Goal: Information Seeking & Learning: Learn about a topic

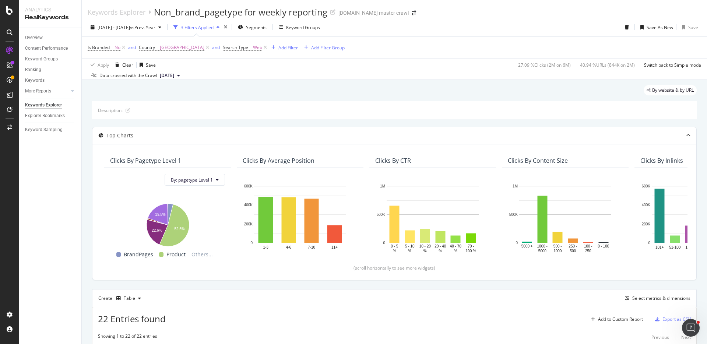
scroll to position [503, 0]
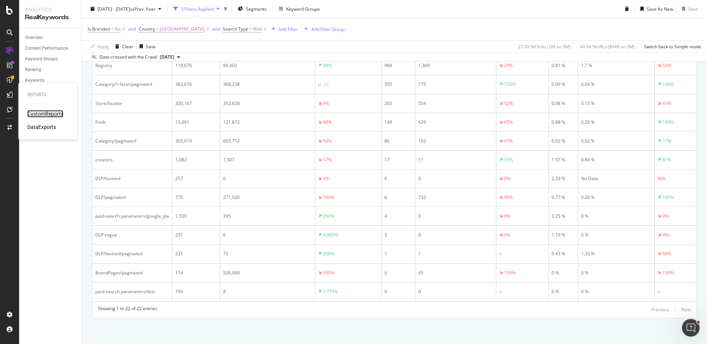
click at [40, 114] on div "CustomReports" at bounding box center [45, 113] width 36 height 7
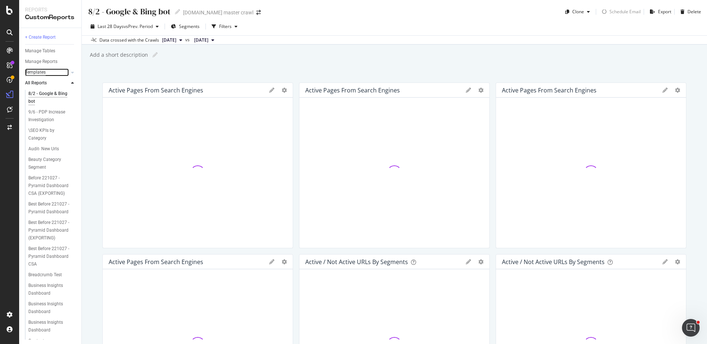
click at [37, 72] on div "Templates" at bounding box center [35, 73] width 21 height 8
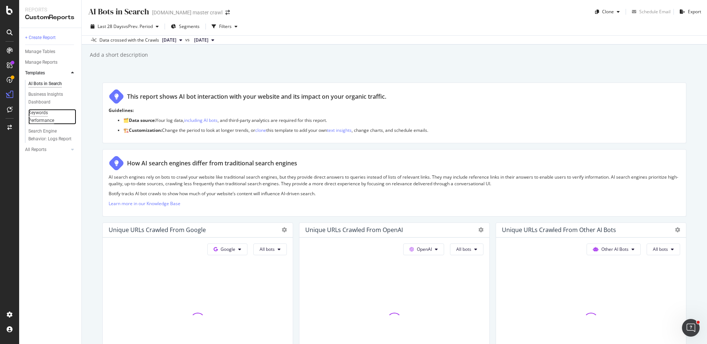
click at [48, 121] on div "Keywords Performance" at bounding box center [48, 116] width 41 height 15
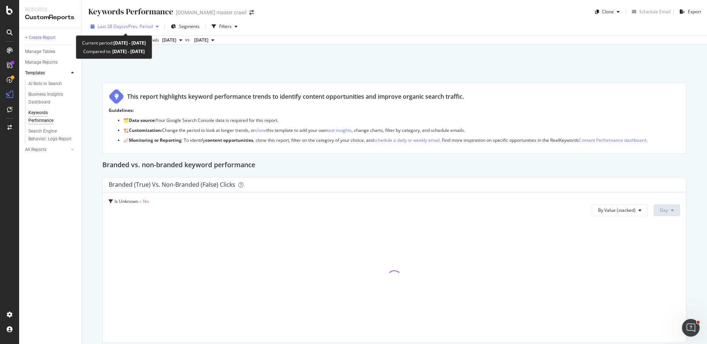
click at [129, 25] on span "vs Prev. Period" at bounding box center [138, 26] width 29 height 6
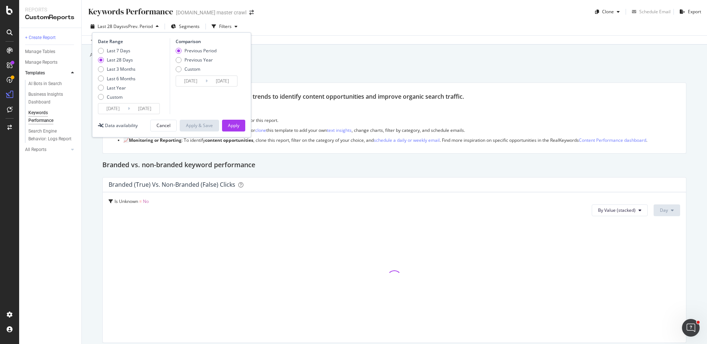
click at [117, 105] on input "[DATE]" at bounding box center [112, 108] width 29 height 10
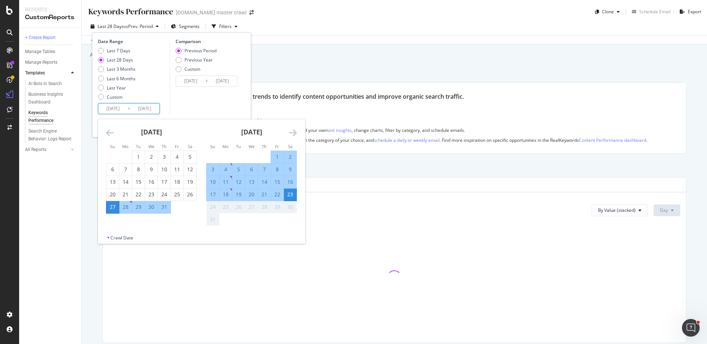
click at [214, 192] on div "17" at bounding box center [213, 194] width 13 height 7
type input "[DATE]"
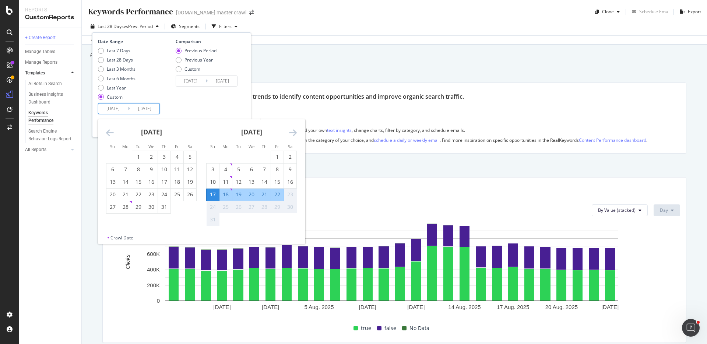
click at [280, 199] on div "22" at bounding box center [277, 195] width 13 height 12
type input "[DATE]"
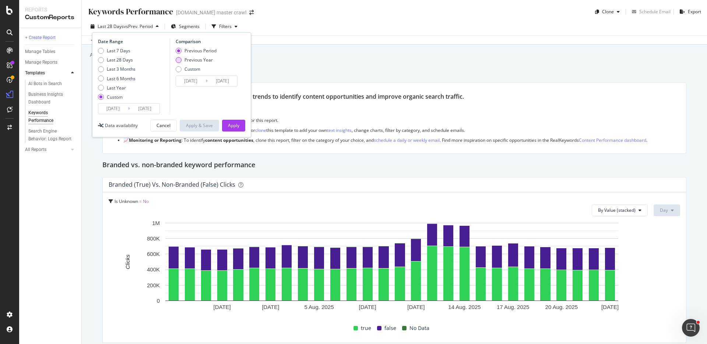
click at [187, 62] on div "Previous Year" at bounding box center [199, 60] width 28 height 6
type input "[DATE]"
click at [232, 126] on div "Apply" at bounding box center [233, 125] width 11 height 6
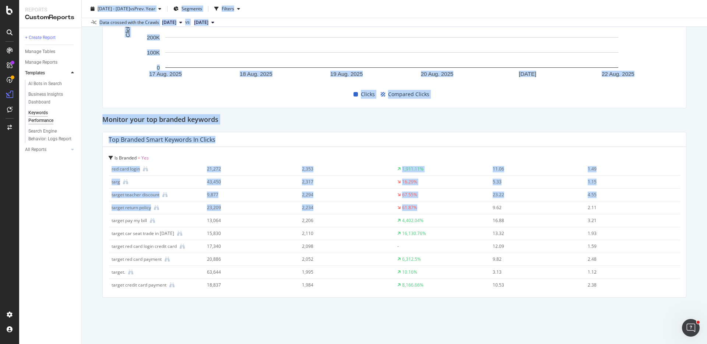
scroll to position [532, 0]
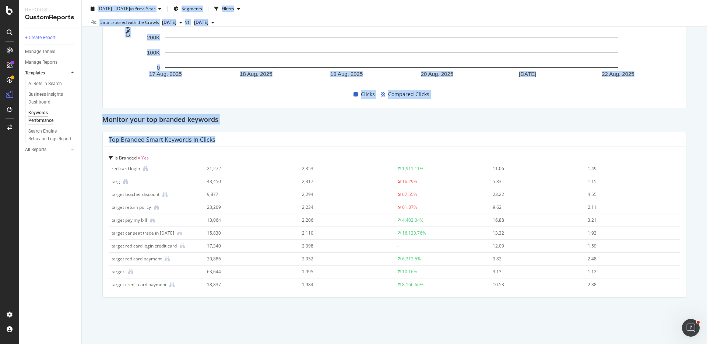
drag, startPoint x: 85, startPoint y: 9, endPoint x: 668, endPoint y: 329, distance: 665.2
click at [668, 329] on div "Keywords Performance Keywords Performance [DOMAIN_NAME] master crawl Clone Sche…" at bounding box center [394, 172] width 625 height 344
copy div "0575 Lor. 19ip - Dol. 88si am Cons. Adip Elitsedd Eiusmod Temp incidid utla etd…"
